Goal: Task Accomplishment & Management: Manage account settings

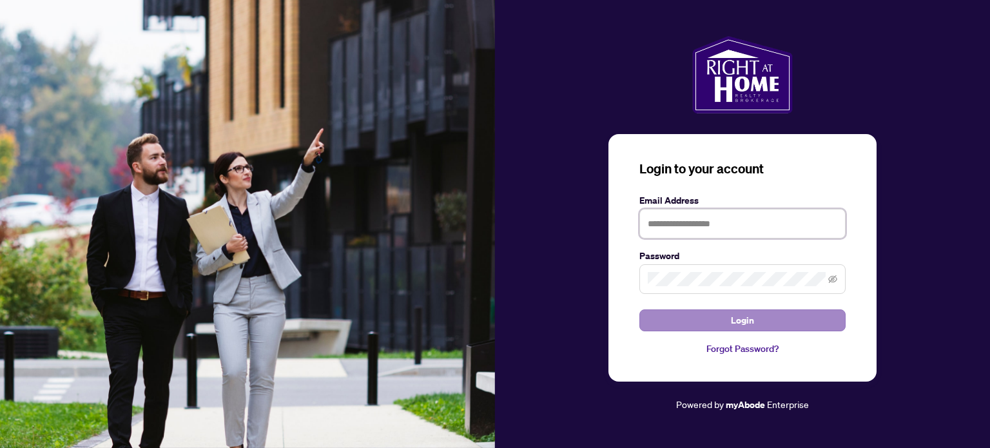
type input "**********"
click at [724, 324] on button "Login" at bounding box center [742, 320] width 206 height 22
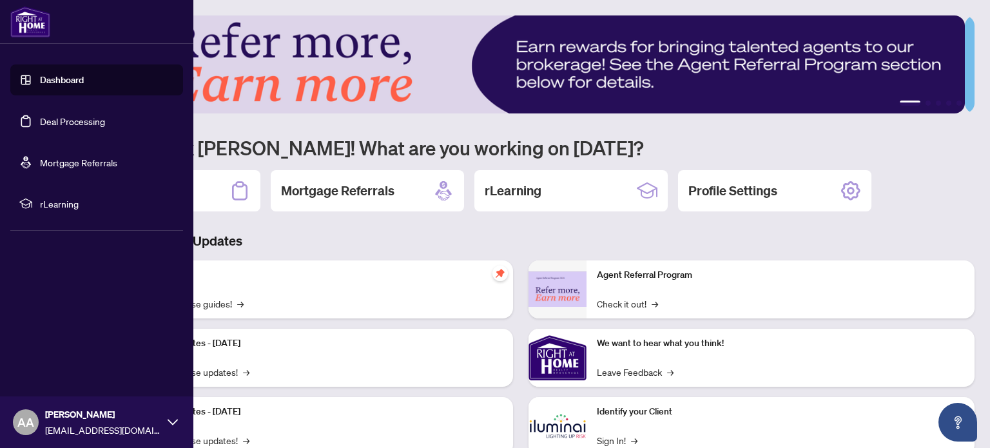
click at [73, 127] on link "Deal Processing" at bounding box center [72, 121] width 65 height 12
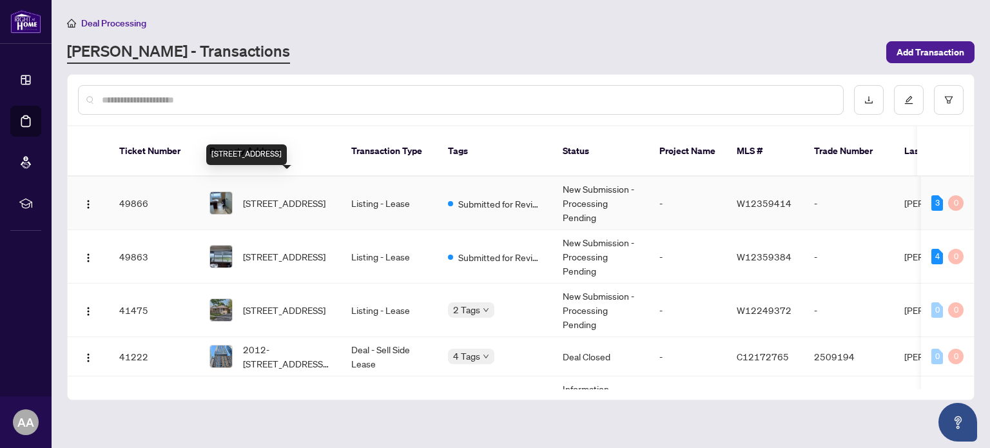
click at [278, 196] on span "[STREET_ADDRESS]" at bounding box center [284, 203] width 82 height 14
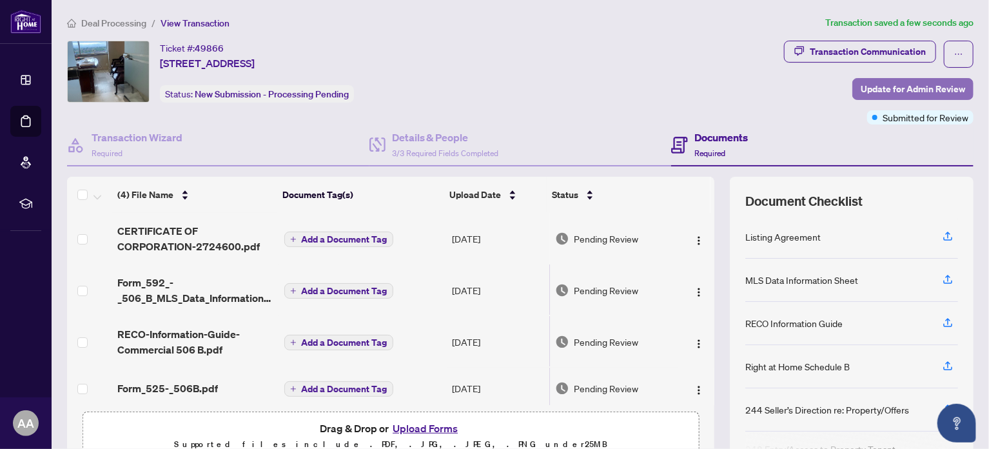
click at [929, 90] on span "Update for Admin Review" at bounding box center [912, 89] width 104 height 21
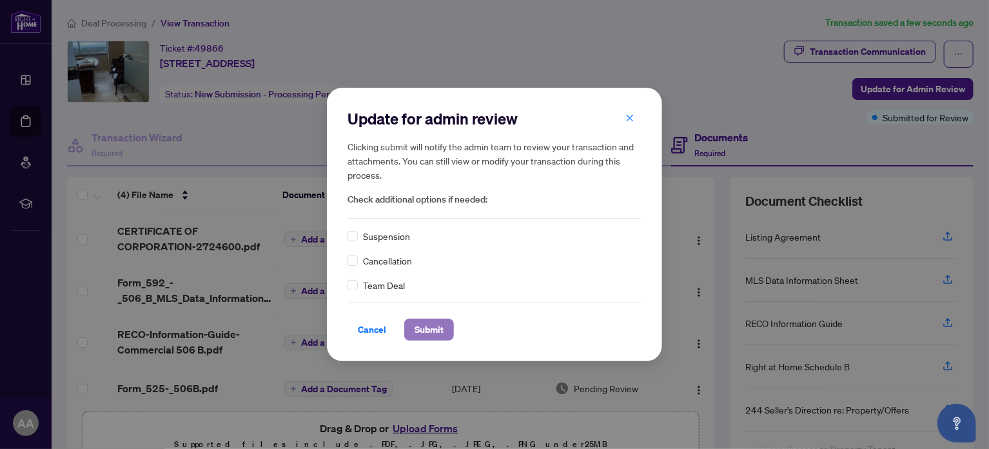
click at [416, 325] on span "Submit" at bounding box center [428, 329] width 29 height 21
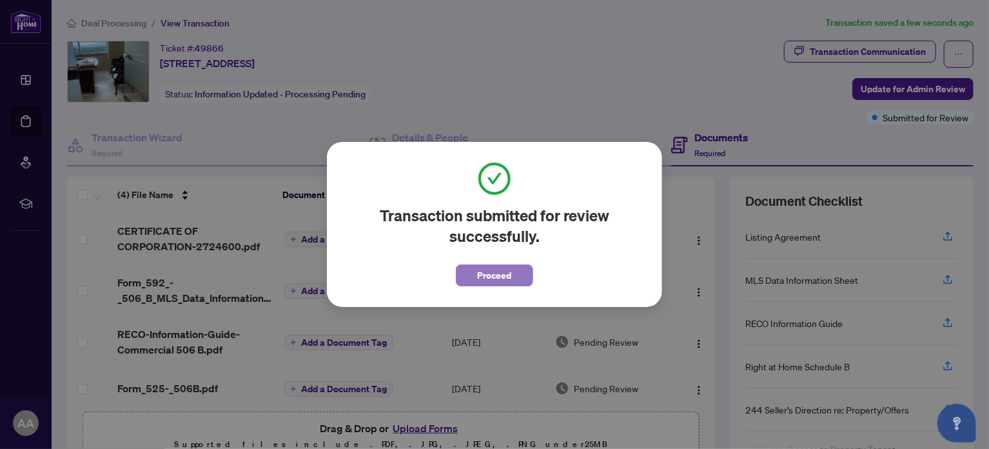
click at [496, 277] on span "Proceed" at bounding box center [495, 275] width 34 height 21
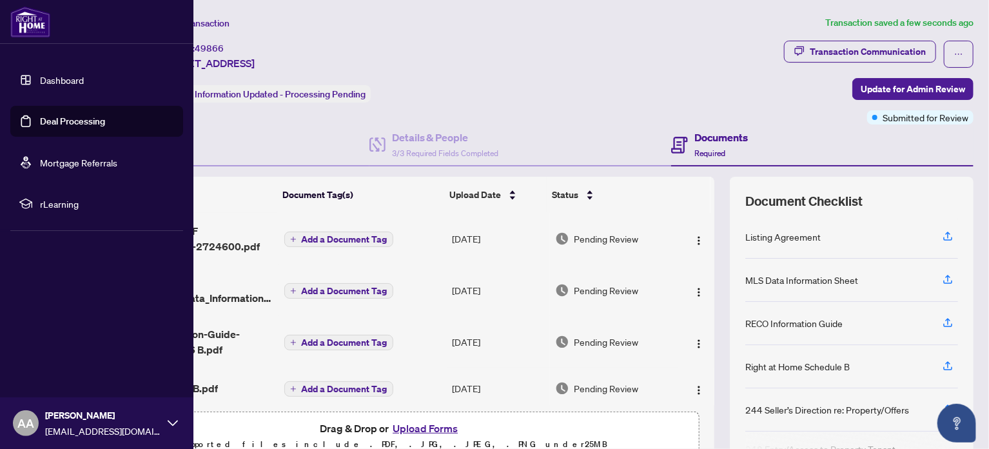
click at [77, 121] on link "Deal Processing" at bounding box center [72, 121] width 65 height 12
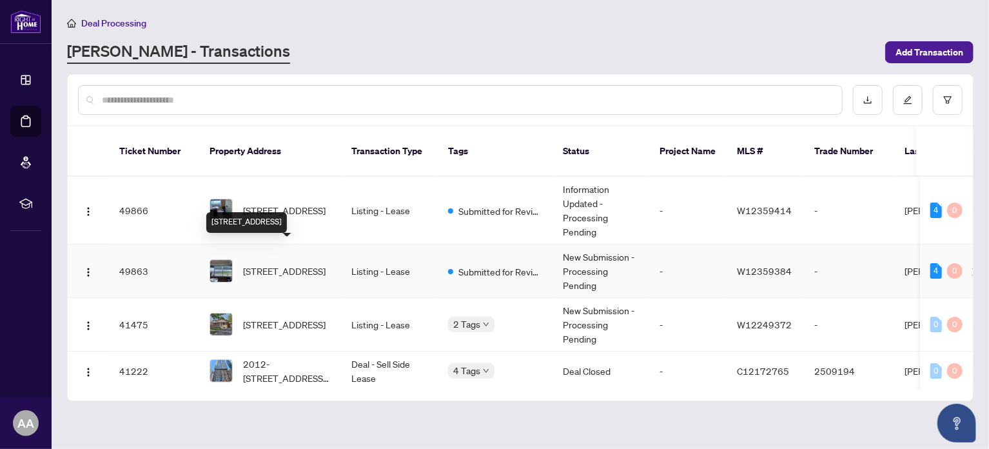
click at [258, 264] on span "[STREET_ADDRESS]" at bounding box center [284, 271] width 82 height 14
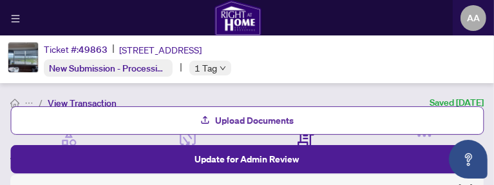
click at [254, 114] on span "Upload Documents" at bounding box center [255, 120] width 79 height 21
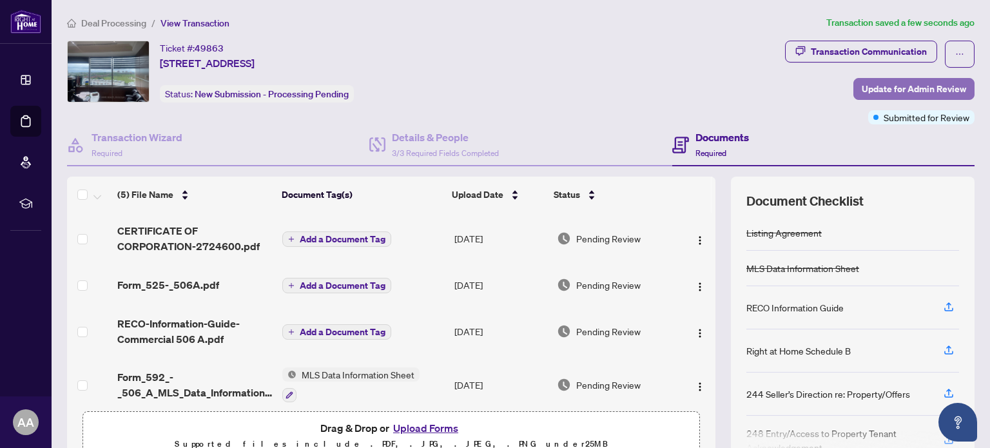
click at [912, 88] on span "Update for Admin Review" at bounding box center [914, 89] width 104 height 21
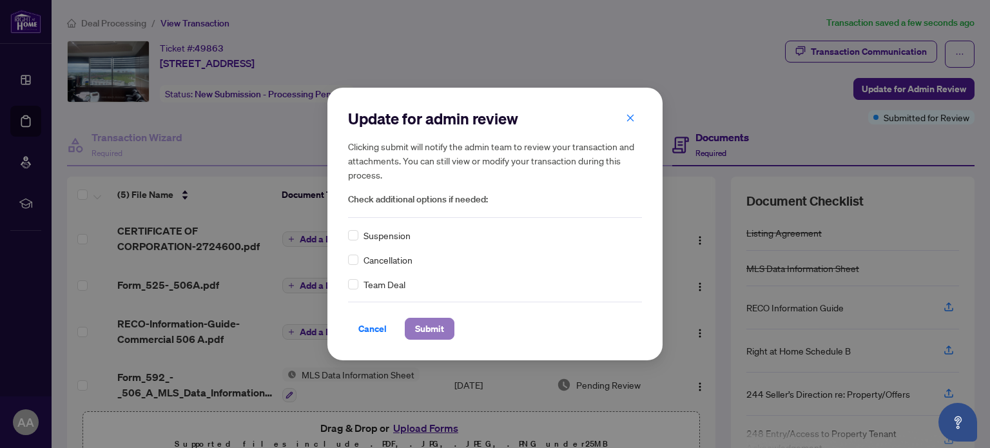
click at [425, 322] on span "Submit" at bounding box center [429, 328] width 29 height 21
